Goal: Book appointment/travel/reservation

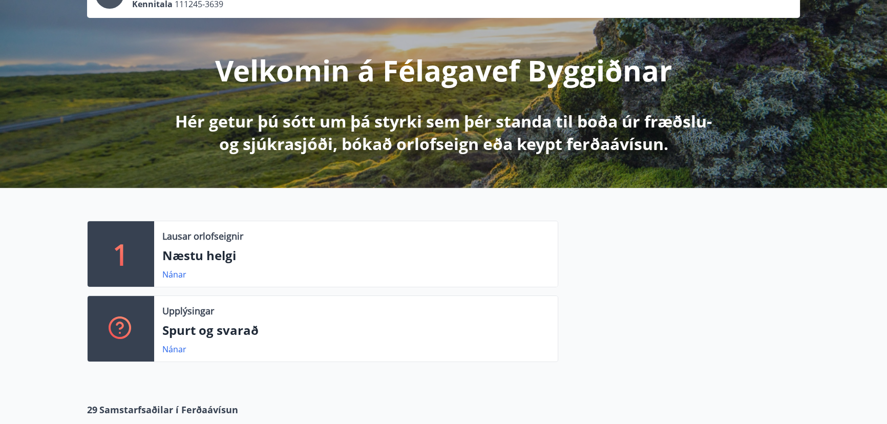
scroll to position [93, 0]
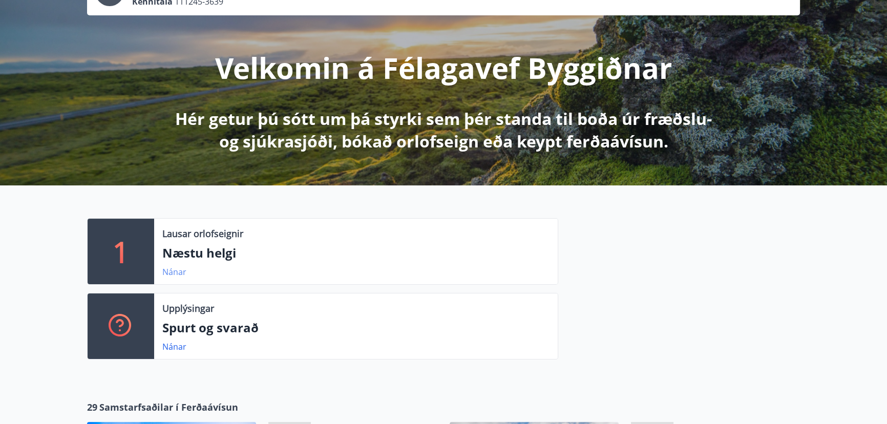
click at [177, 270] on link "Nánar" at bounding box center [174, 271] width 24 height 11
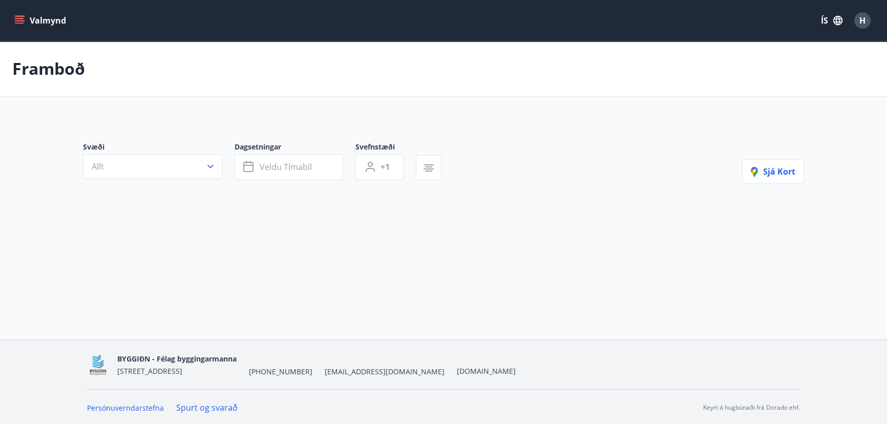
type input "*"
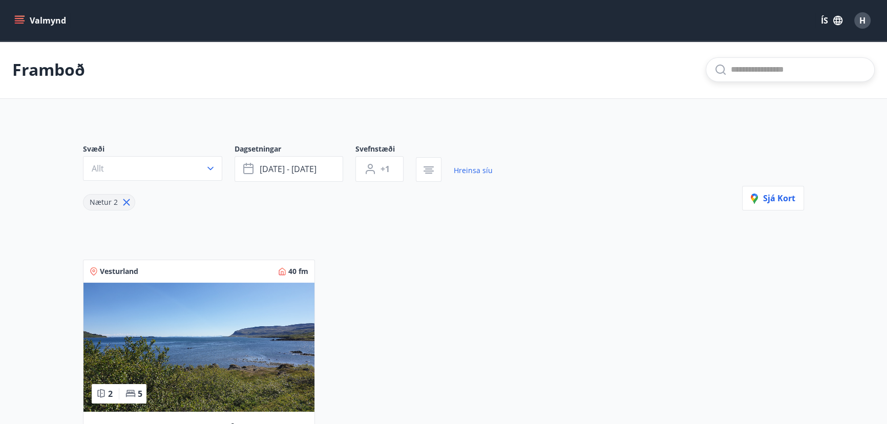
click at [747, 69] on input "text" at bounding box center [798, 69] width 135 height 16
type input "*********"
type input "*"
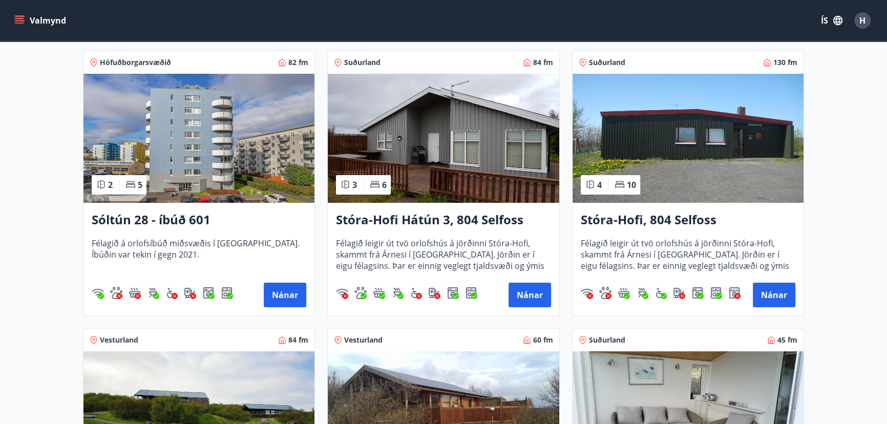
scroll to position [232, 0]
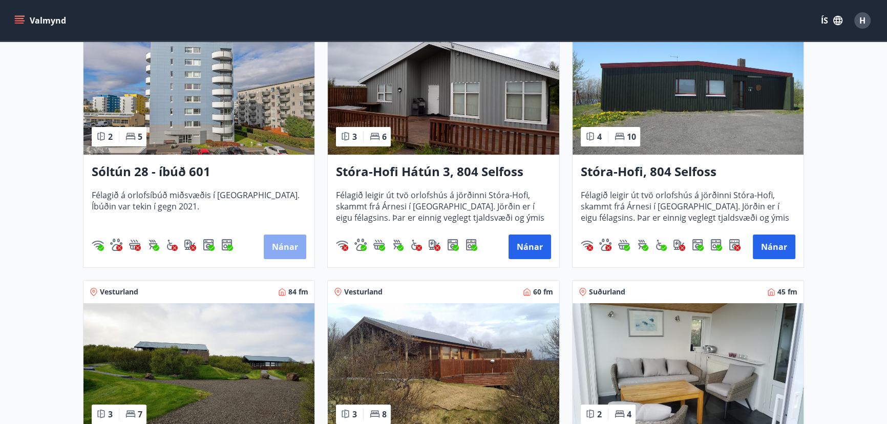
click at [271, 244] on button "Nánar" at bounding box center [285, 247] width 43 height 25
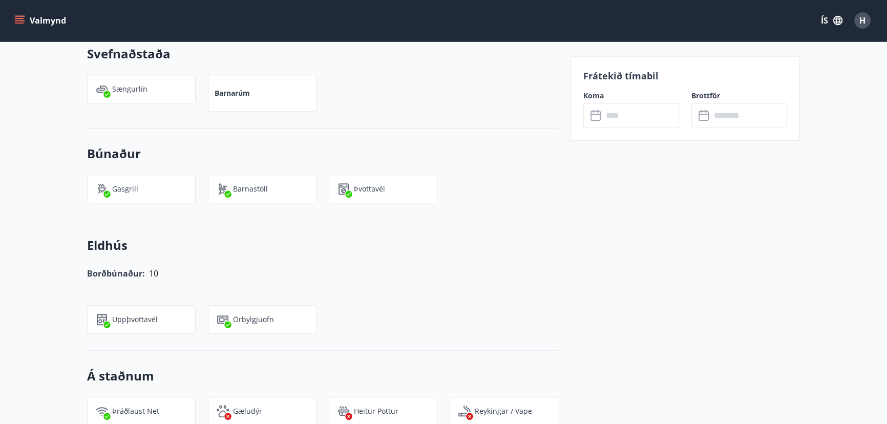
scroll to position [661, 0]
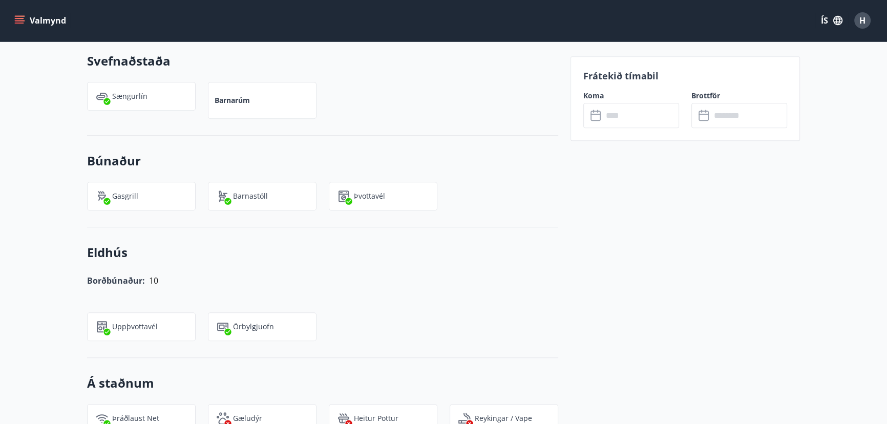
click at [594, 119] on icon at bounding box center [595, 116] width 10 height 10
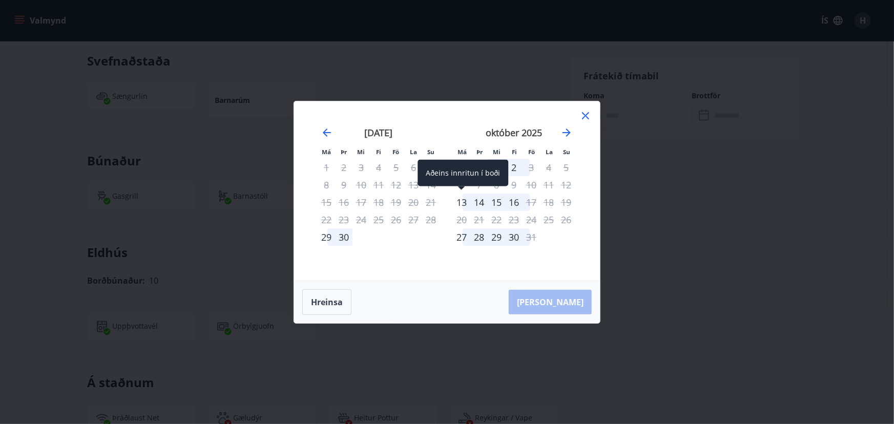
click at [465, 199] on div "13" at bounding box center [461, 202] width 17 height 17
click at [584, 116] on icon at bounding box center [585, 115] width 7 height 7
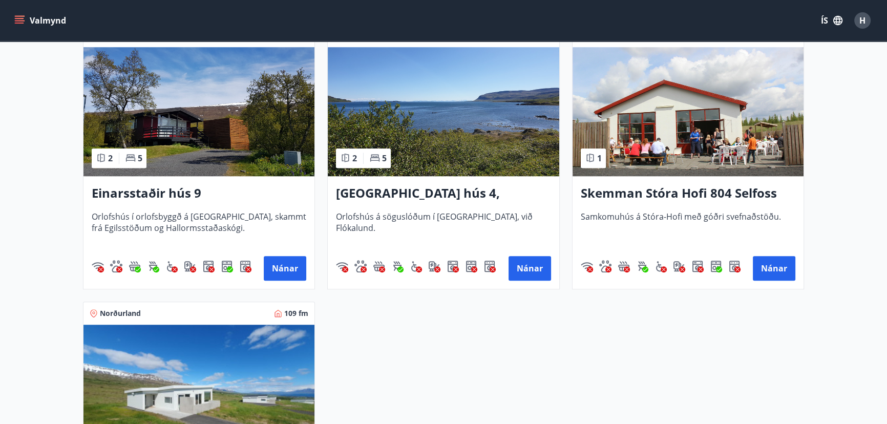
scroll to position [902, 0]
